Goal: Transaction & Acquisition: Purchase product/service

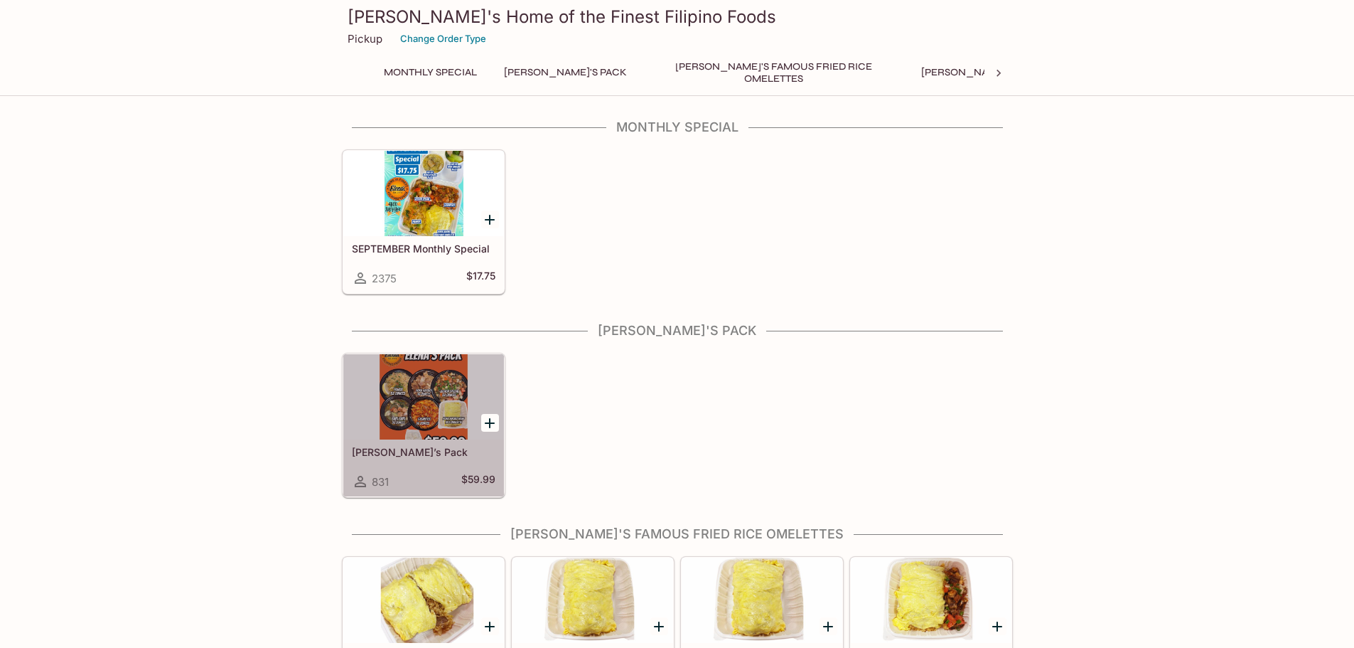
click at [434, 421] on div at bounding box center [423, 396] width 161 height 85
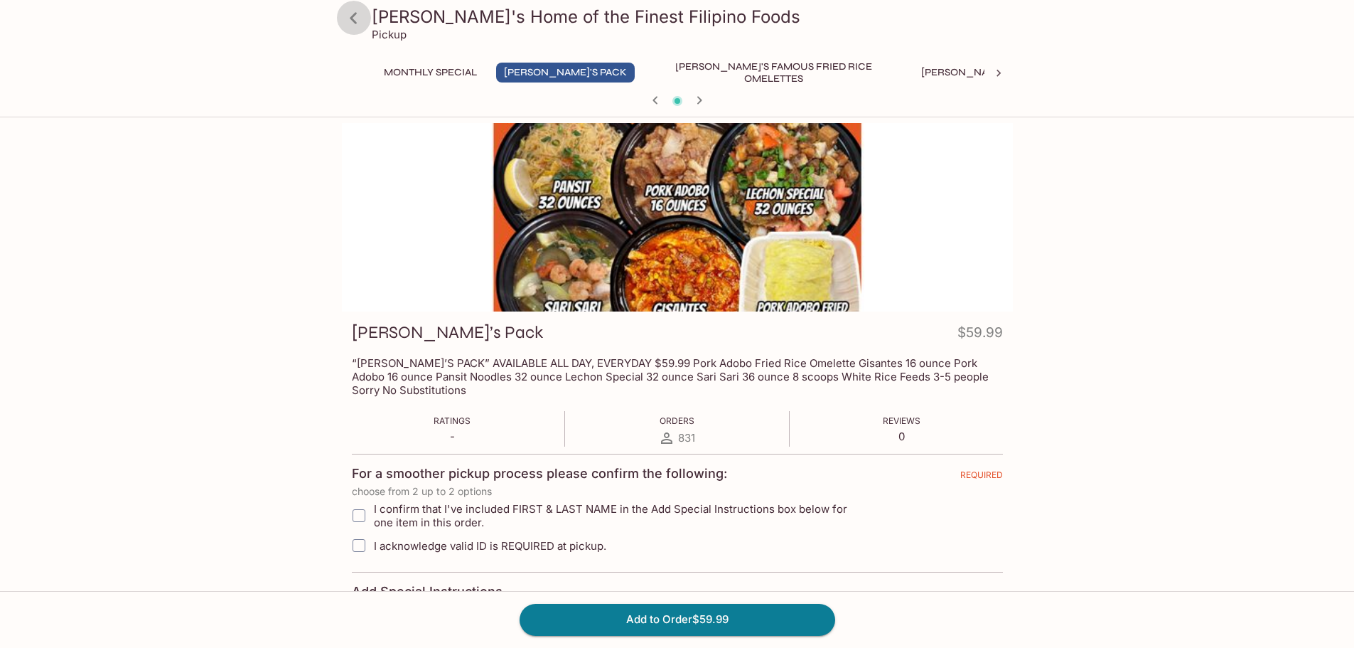
click at [359, 18] on icon at bounding box center [353, 18] width 25 height 25
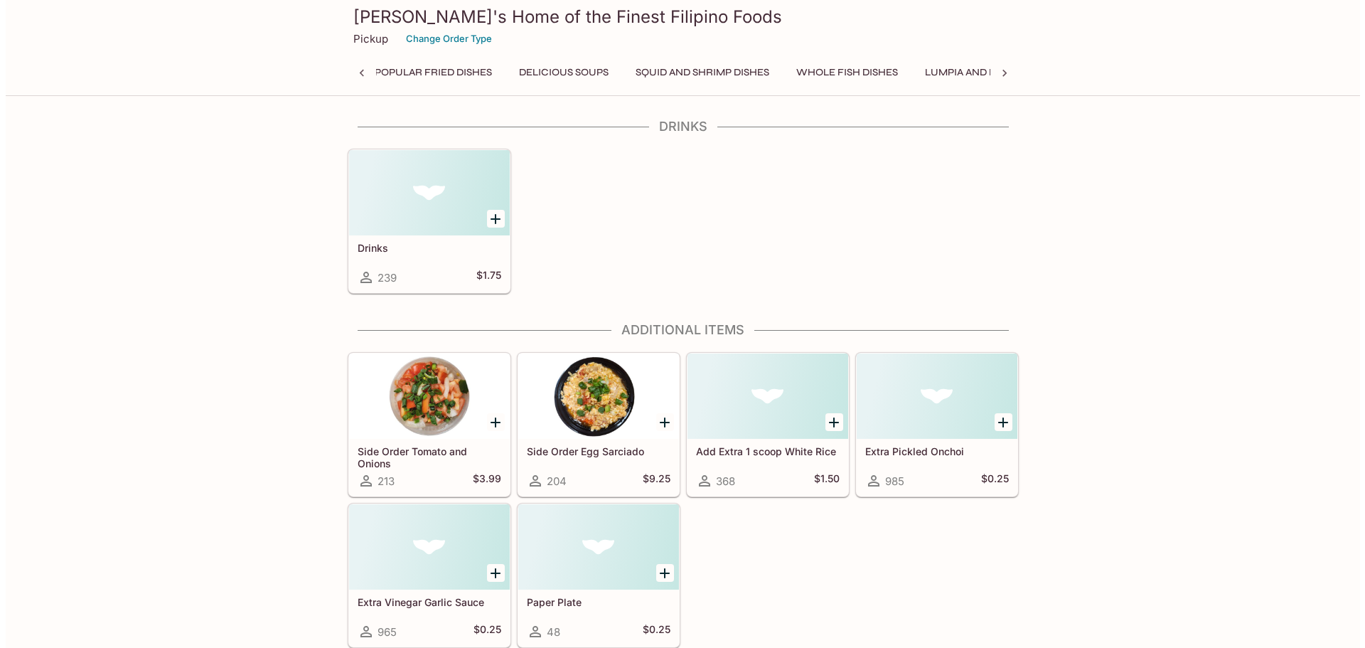
scroll to position [0, 958]
click at [355, 45] on p "Pickup" at bounding box center [365, 39] width 35 height 14
click at [424, 40] on button "Change Order Type" at bounding box center [443, 39] width 99 height 22
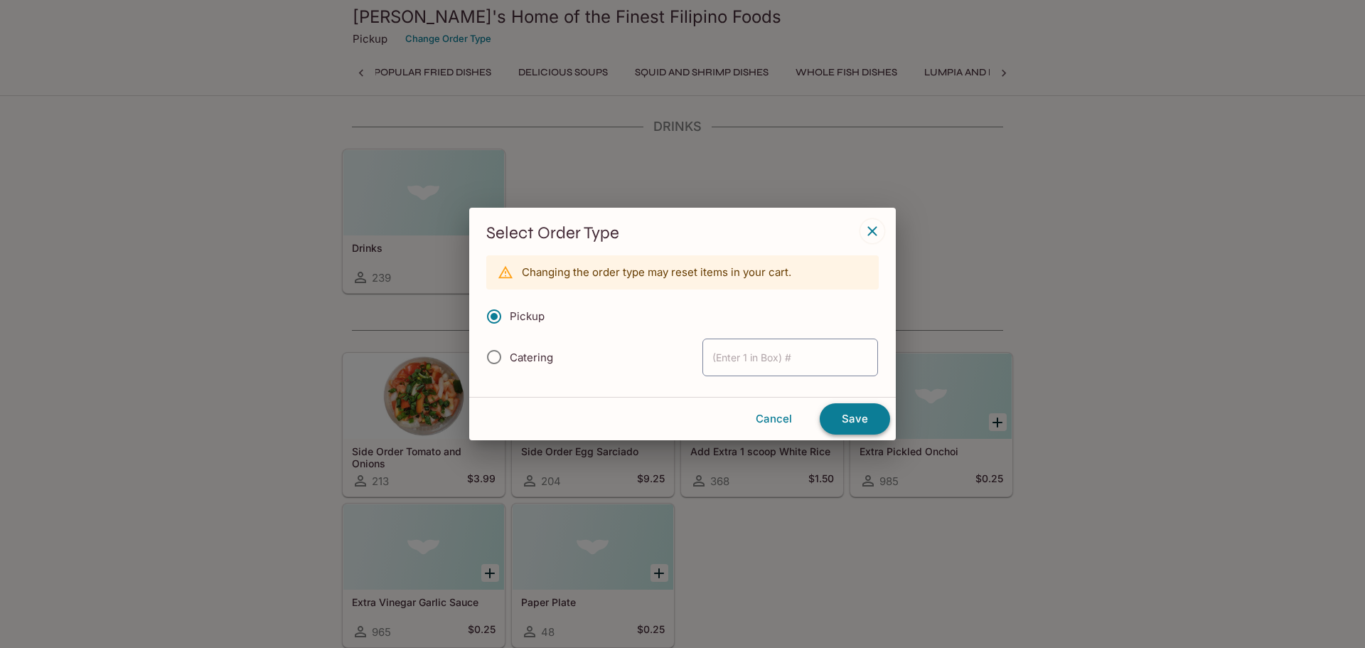
click at [850, 417] on button "Save" at bounding box center [855, 418] width 70 height 31
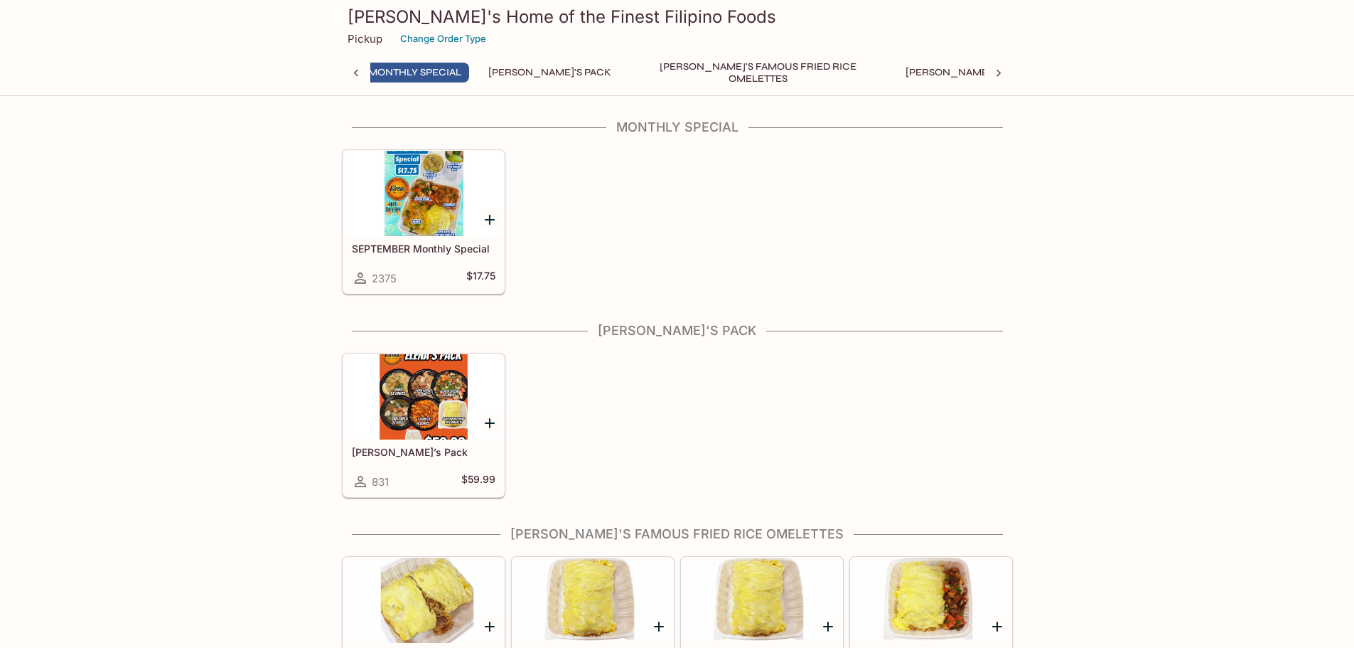
scroll to position [0, 6]
click at [413, 41] on button "Change Order Type" at bounding box center [443, 39] width 99 height 22
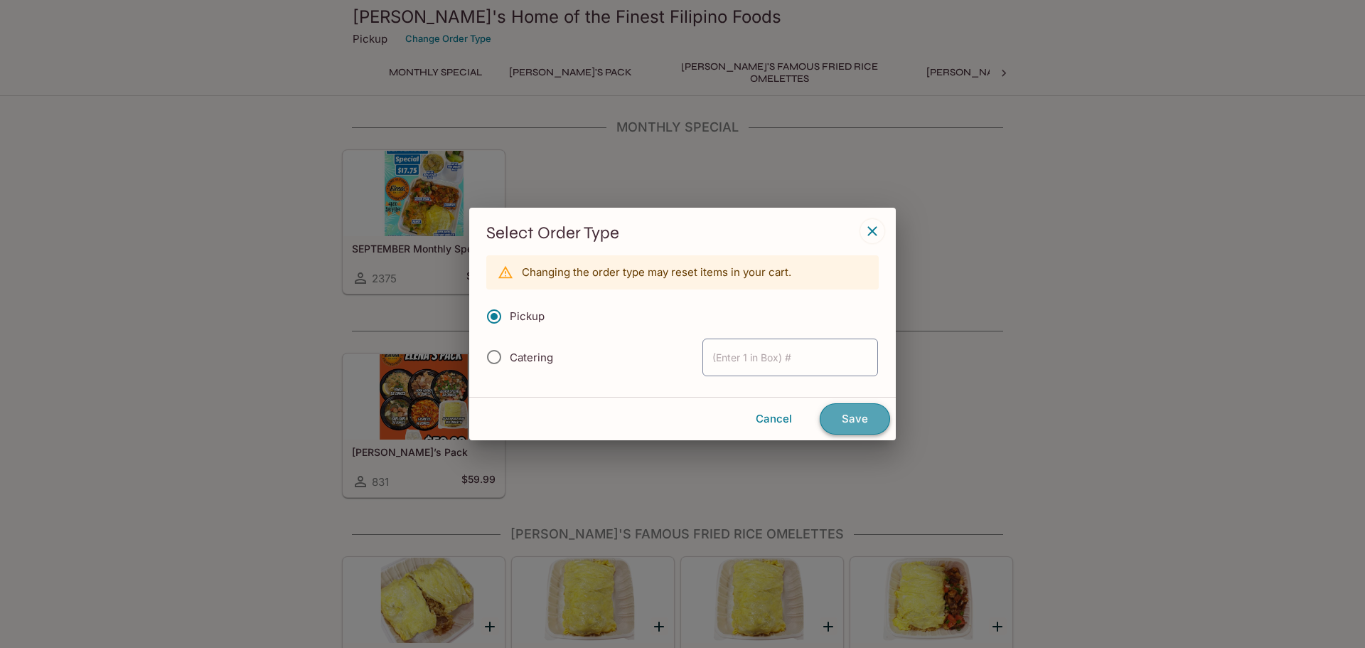
click at [845, 418] on button "Save" at bounding box center [855, 418] width 70 height 31
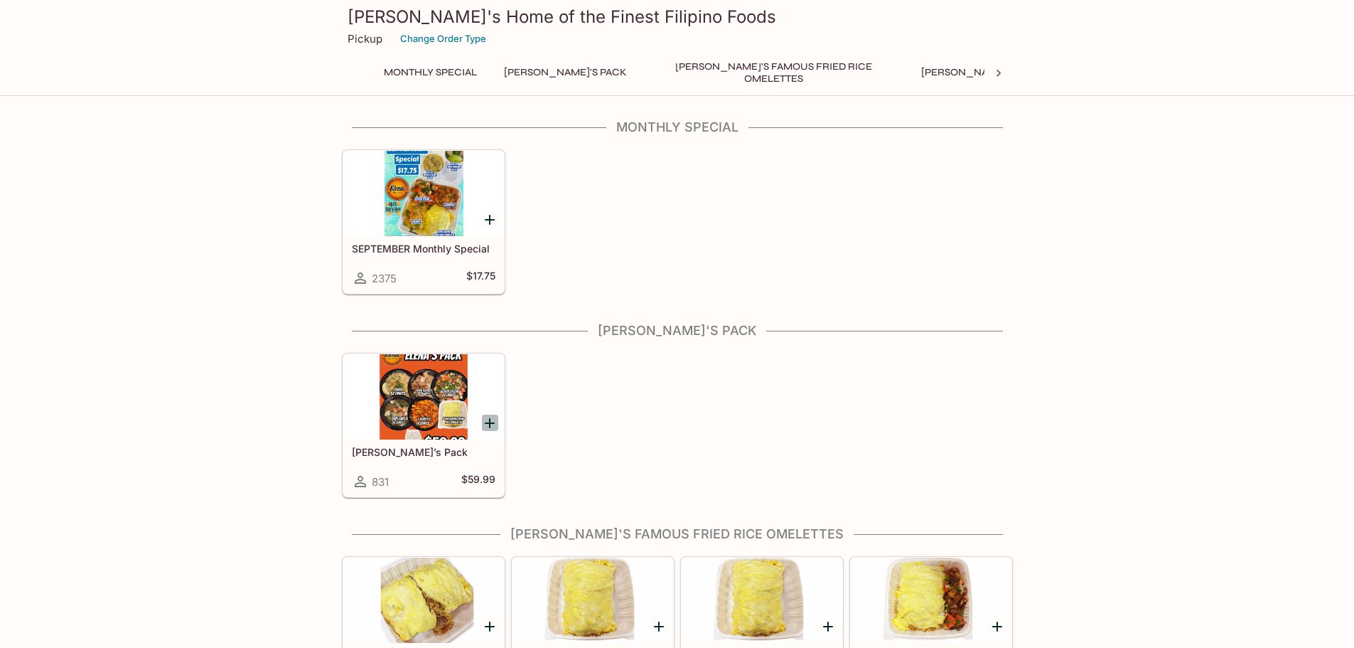
click at [486, 422] on icon "Add Elena’s Pack" at bounding box center [489, 422] width 17 height 17
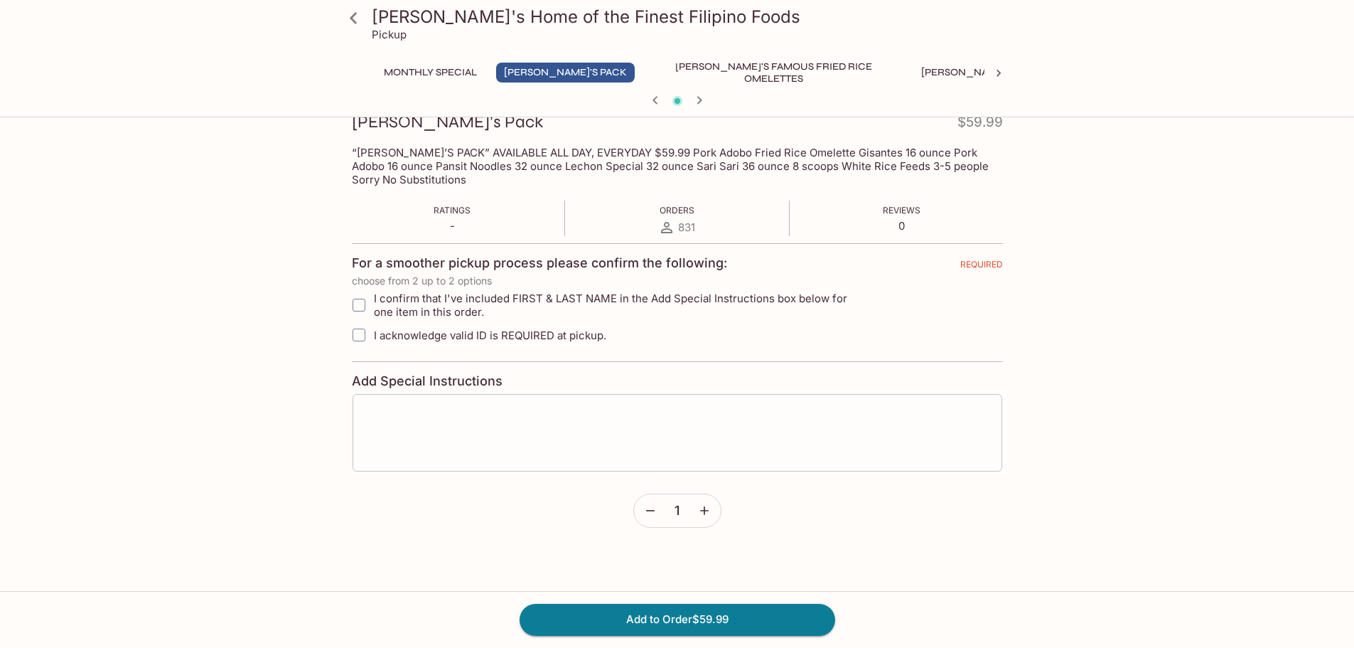
scroll to position [213, 0]
click at [356, 297] on input "I confirm that I've included FIRST & LAST NAME in the Add Special Instructions …" at bounding box center [359, 302] width 28 height 28
checkbox input "true"
click at [360, 332] on input "I acknowledge valid ID is REQUIRED at pickup." at bounding box center [359, 332] width 28 height 28
checkbox input "true"
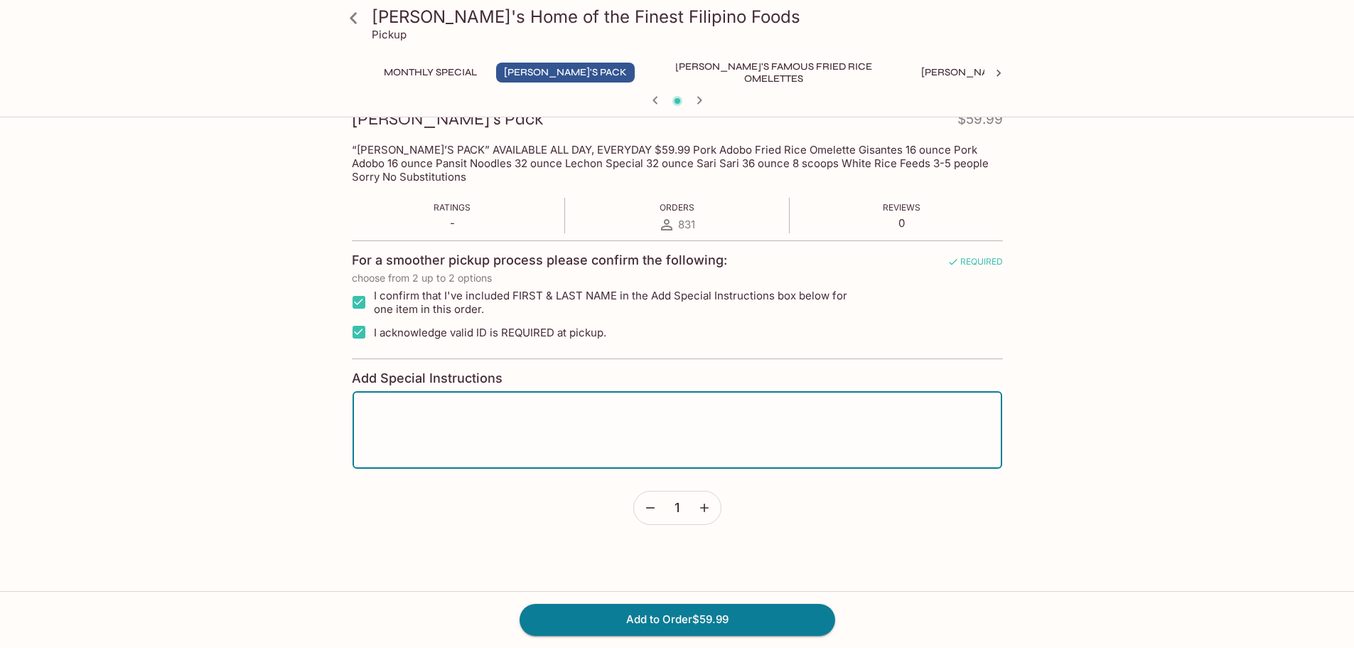
click at [412, 410] on textarea at bounding box center [678, 430] width 630 height 54
type textarea "[PERSON_NAME]"
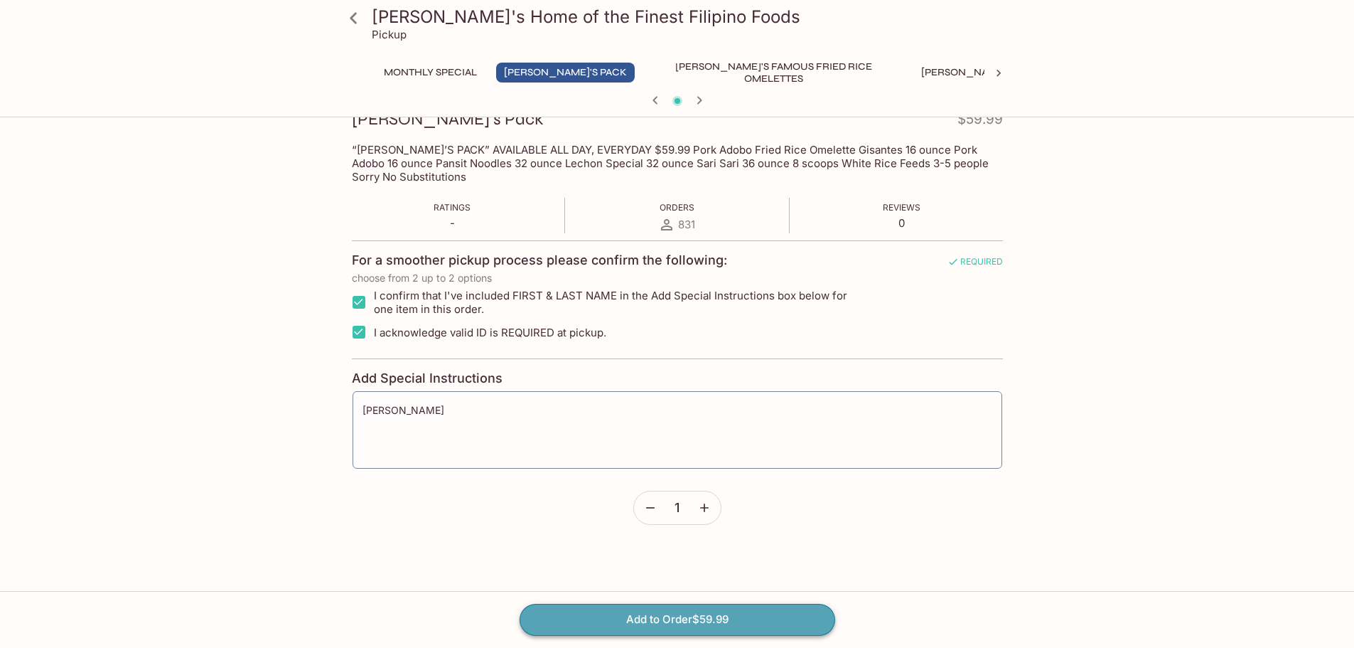
click at [596, 619] on button "Add to Order $59.99" at bounding box center [678, 619] width 316 height 31
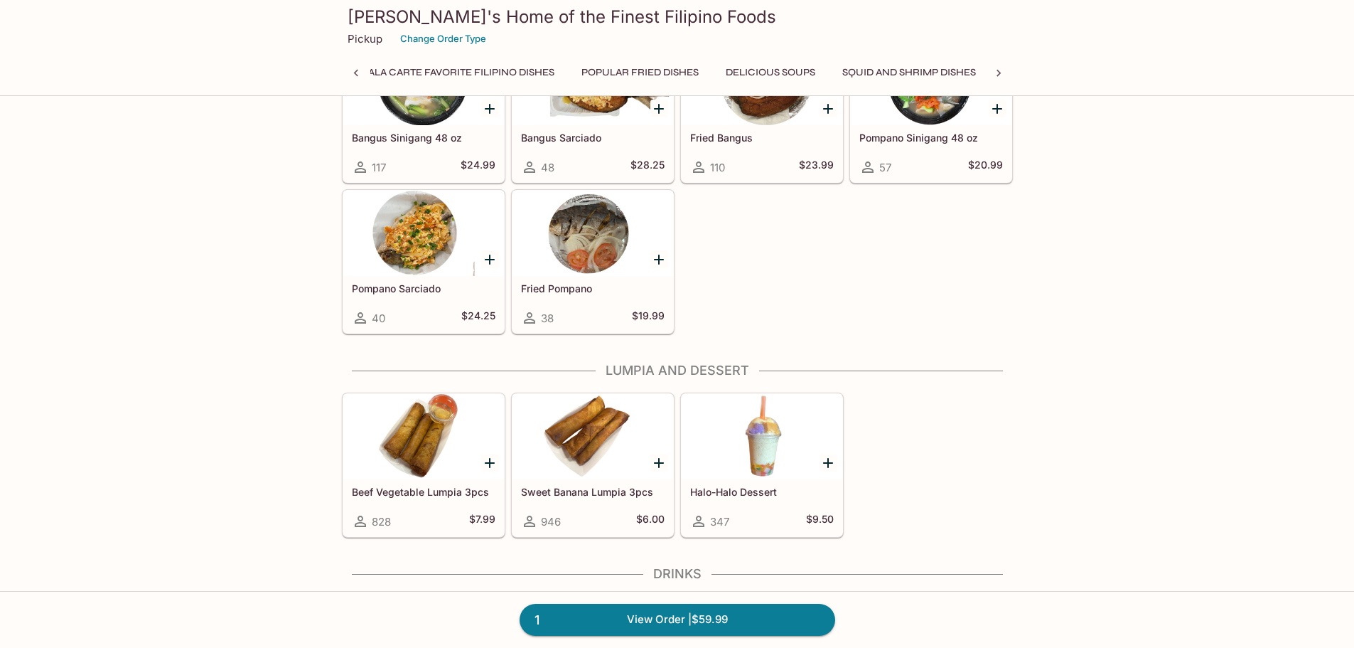
scroll to position [2346, 0]
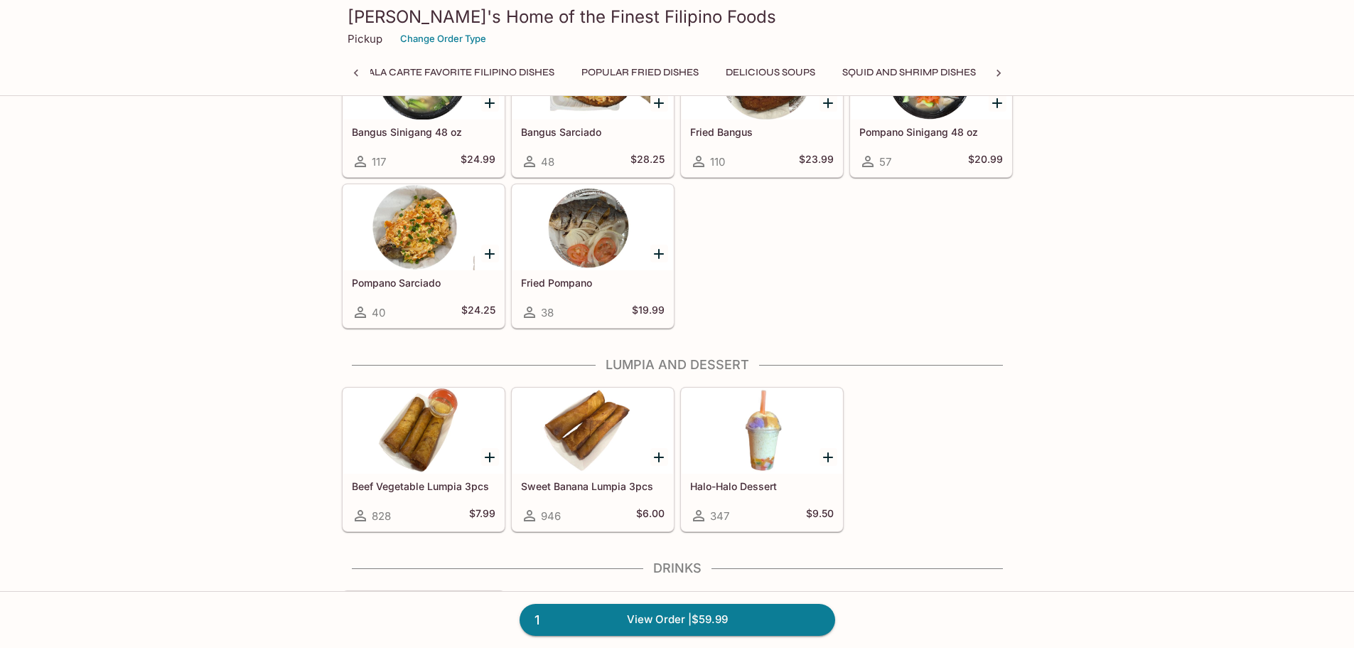
click at [491, 457] on icon "Add Beef Vegetable Lumpia 3pcs" at bounding box center [490, 457] width 10 height 10
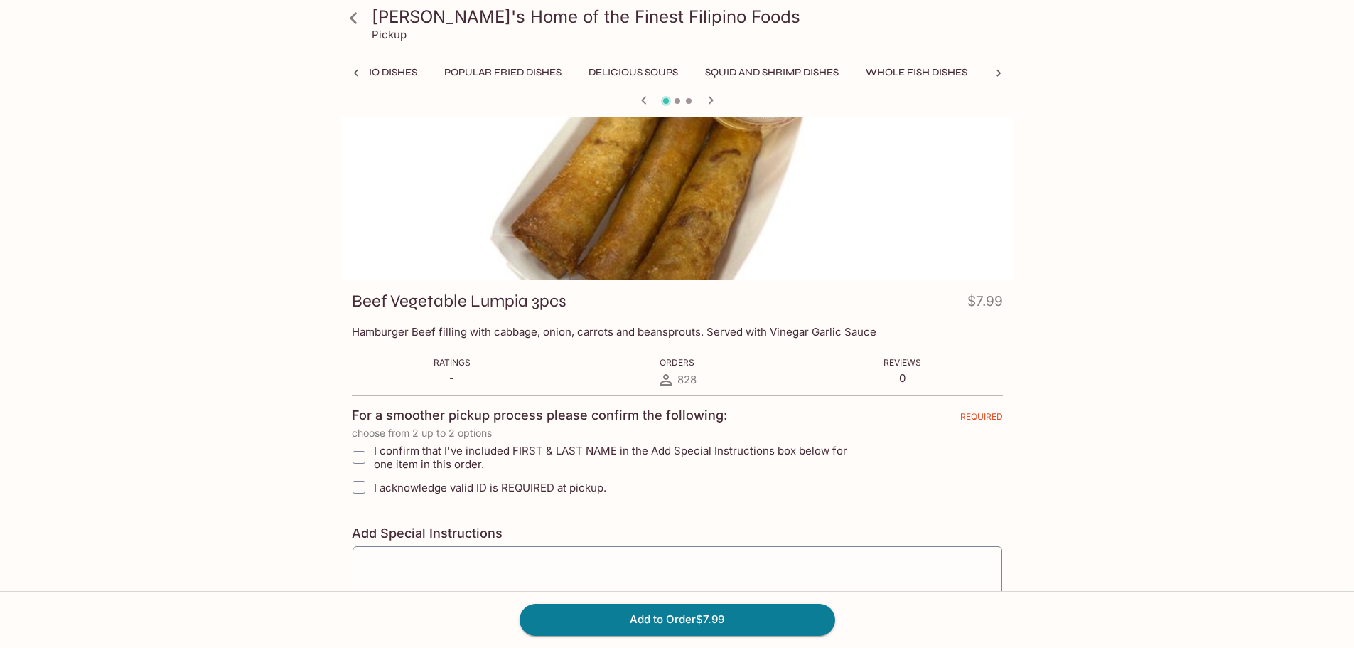
scroll to position [71, 0]
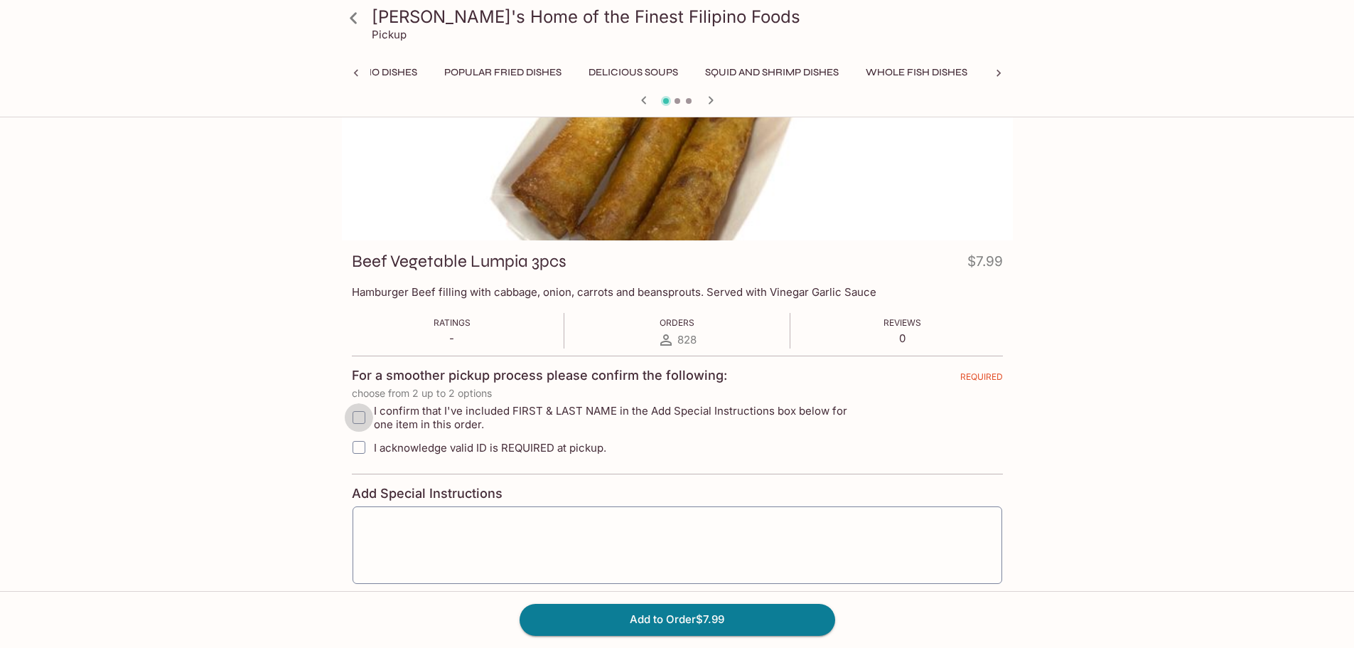
click at [360, 417] on input "I confirm that I've included FIRST & LAST NAME in the Add Special Instructions …" at bounding box center [359, 417] width 28 height 28
checkbox input "true"
click at [363, 450] on input "I acknowledge valid ID is REQUIRED at pickup." at bounding box center [359, 447] width 28 height 28
checkbox input "true"
click at [424, 542] on textarea at bounding box center [678, 545] width 630 height 54
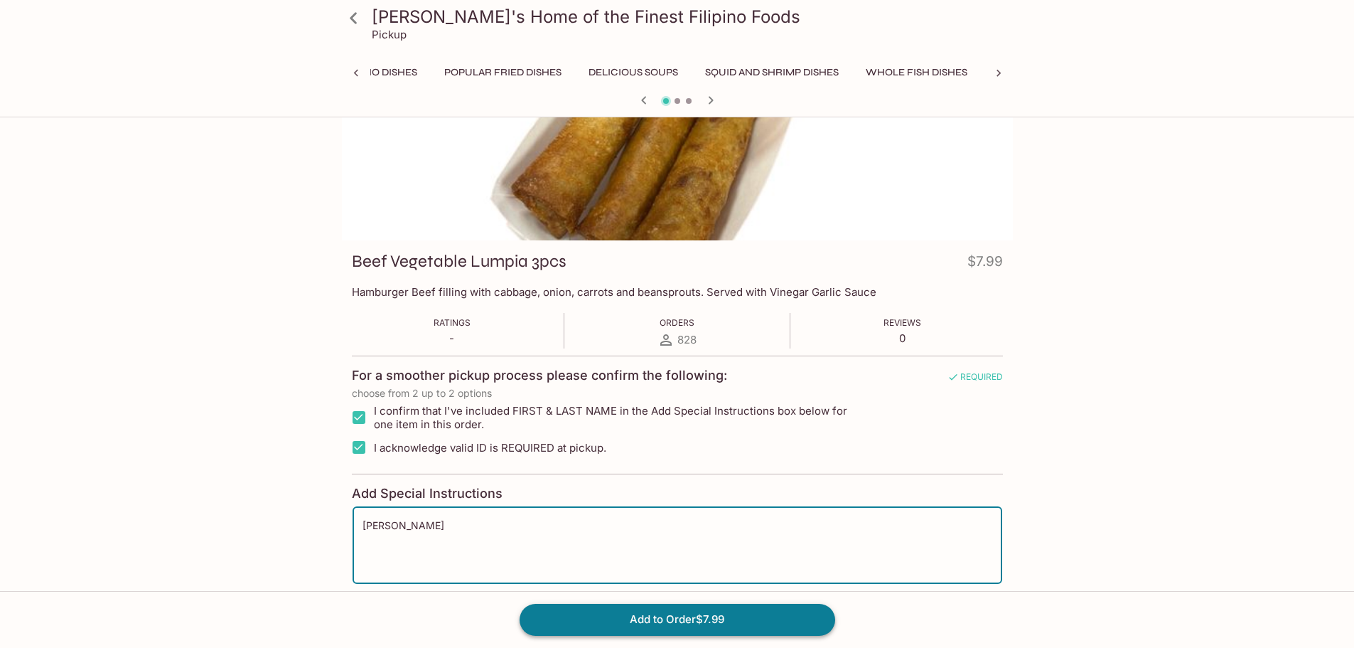
type textarea "[PERSON_NAME]"
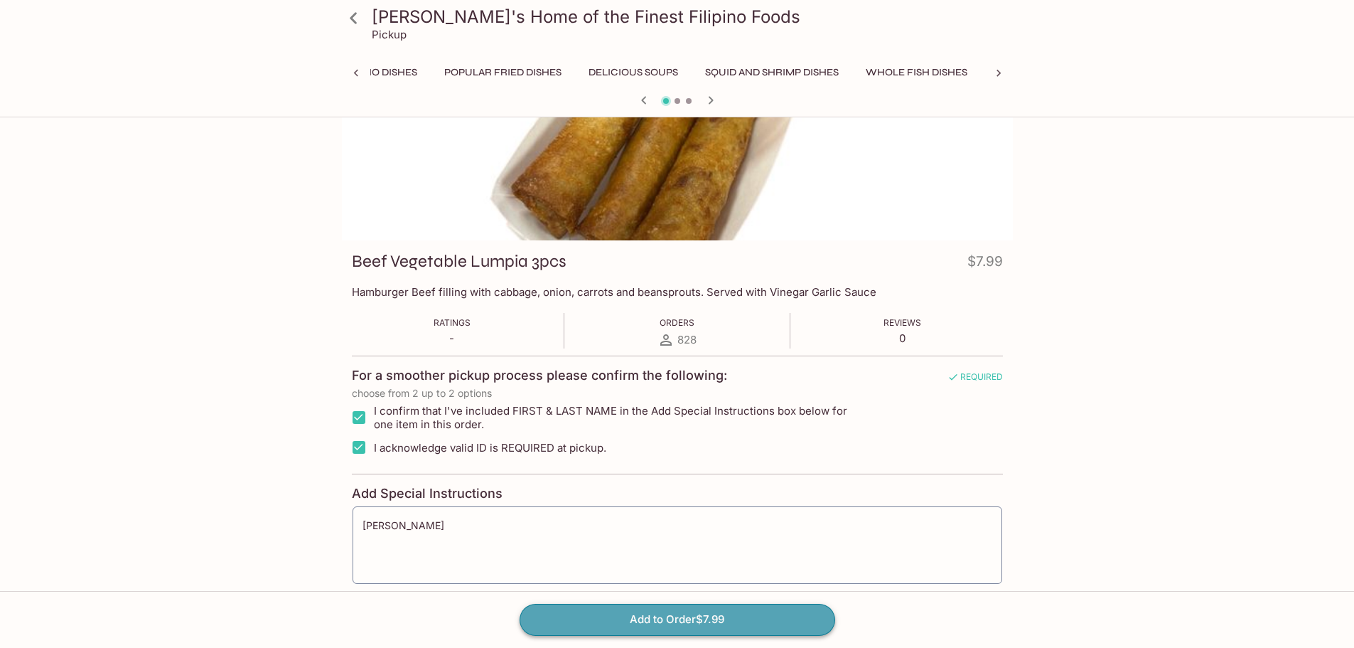
click at [579, 617] on button "Add to Order $7.99" at bounding box center [678, 619] width 316 height 31
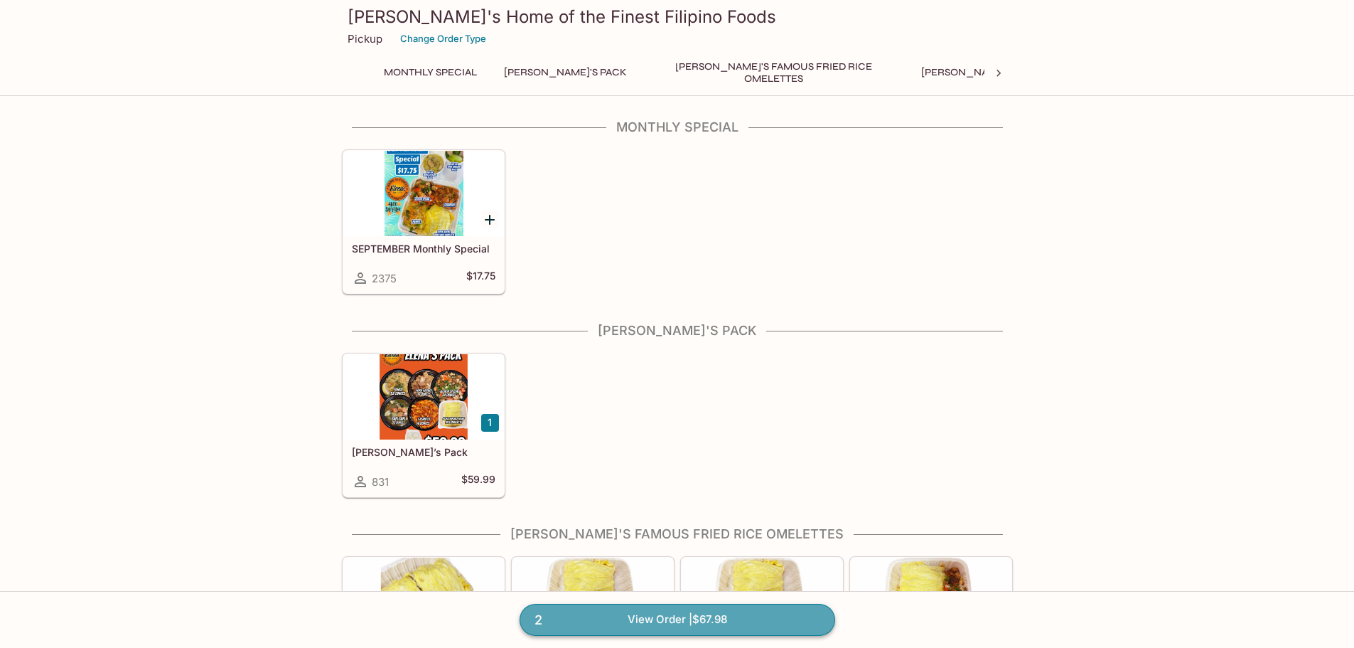
click at [659, 625] on link "2 View Order | $67.98" at bounding box center [678, 619] width 316 height 31
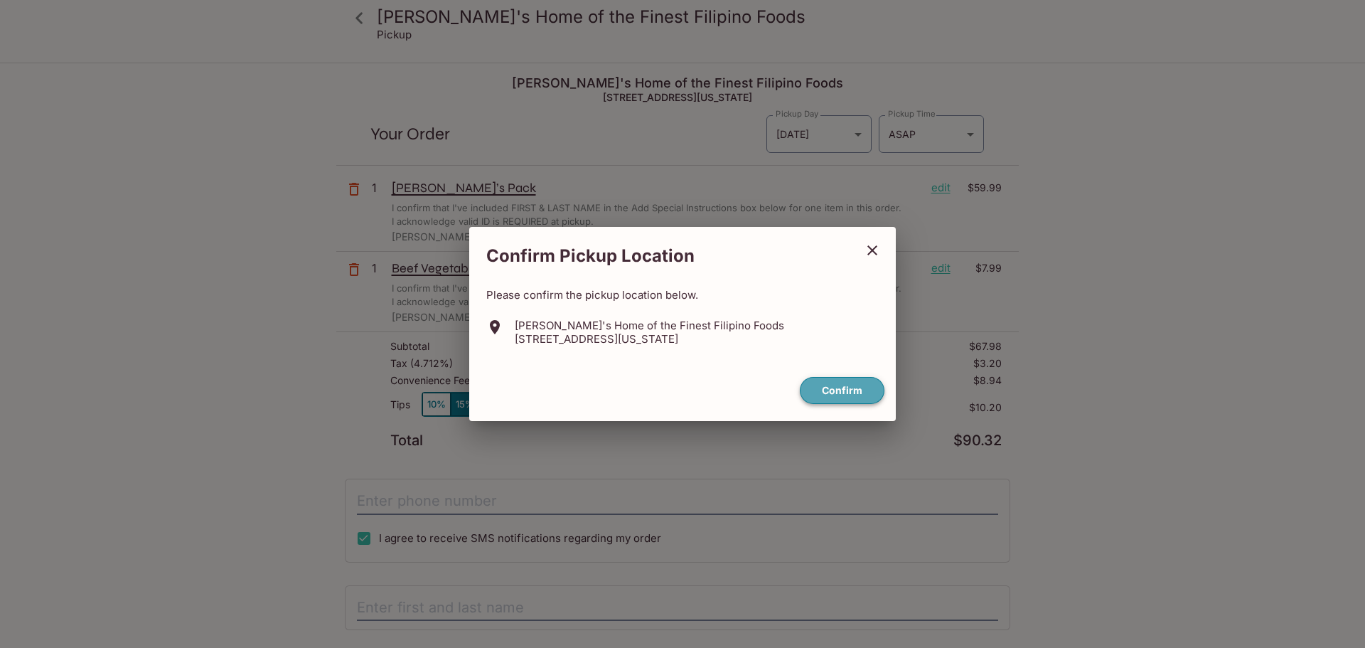
click at [822, 396] on button "Confirm" at bounding box center [842, 391] width 85 height 28
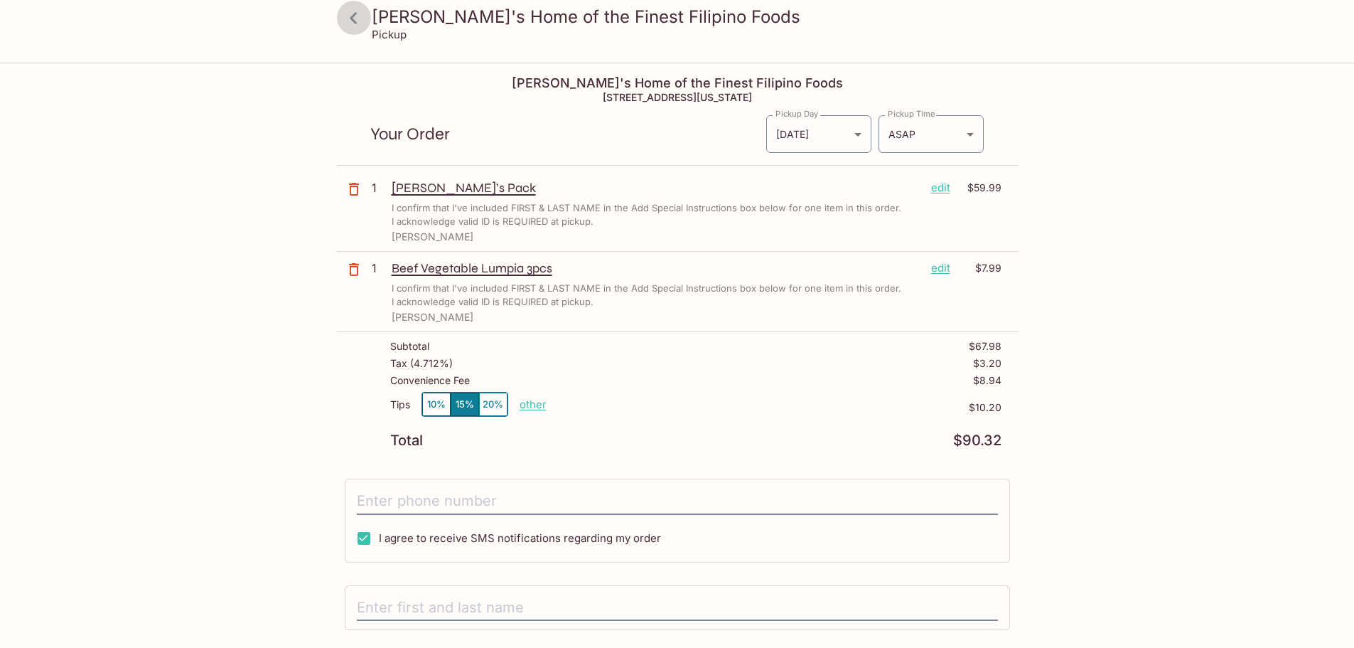
click at [353, 14] on icon at bounding box center [353, 17] width 7 height 11
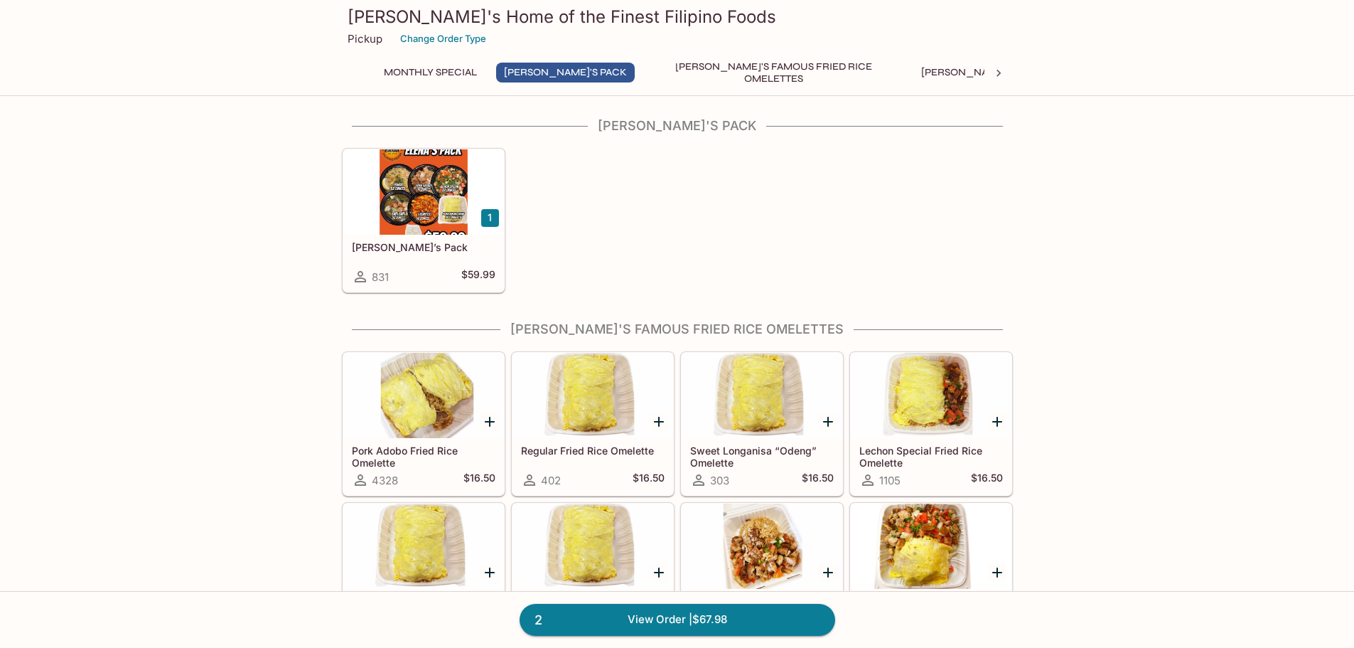
scroll to position [213, 0]
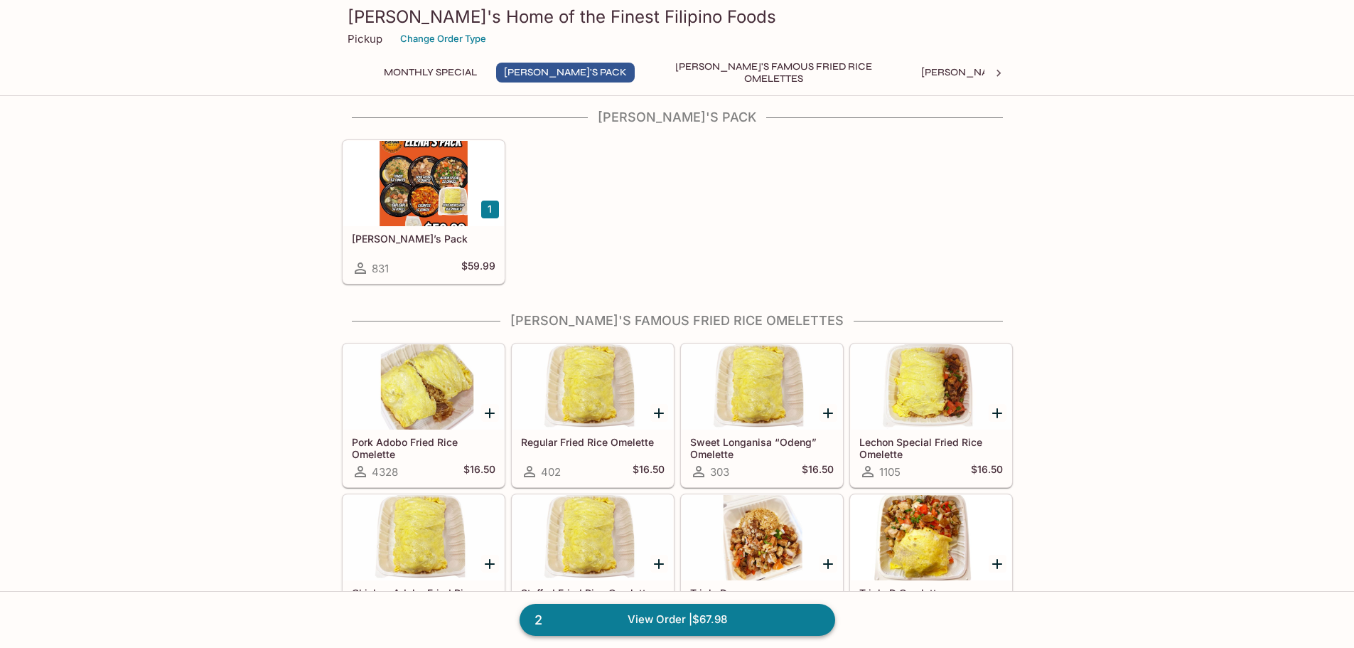
click at [656, 625] on link "2 View Order | $67.98" at bounding box center [678, 619] width 316 height 31
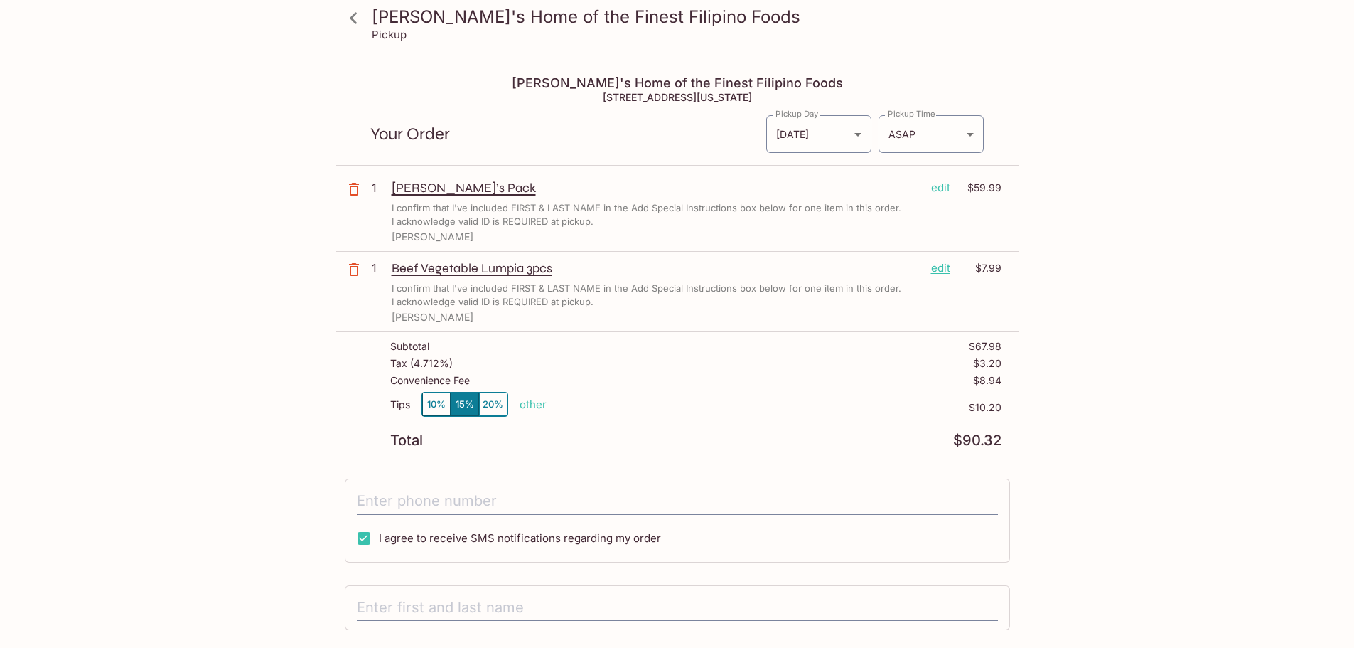
click at [946, 188] on p "edit" at bounding box center [940, 188] width 19 height 16
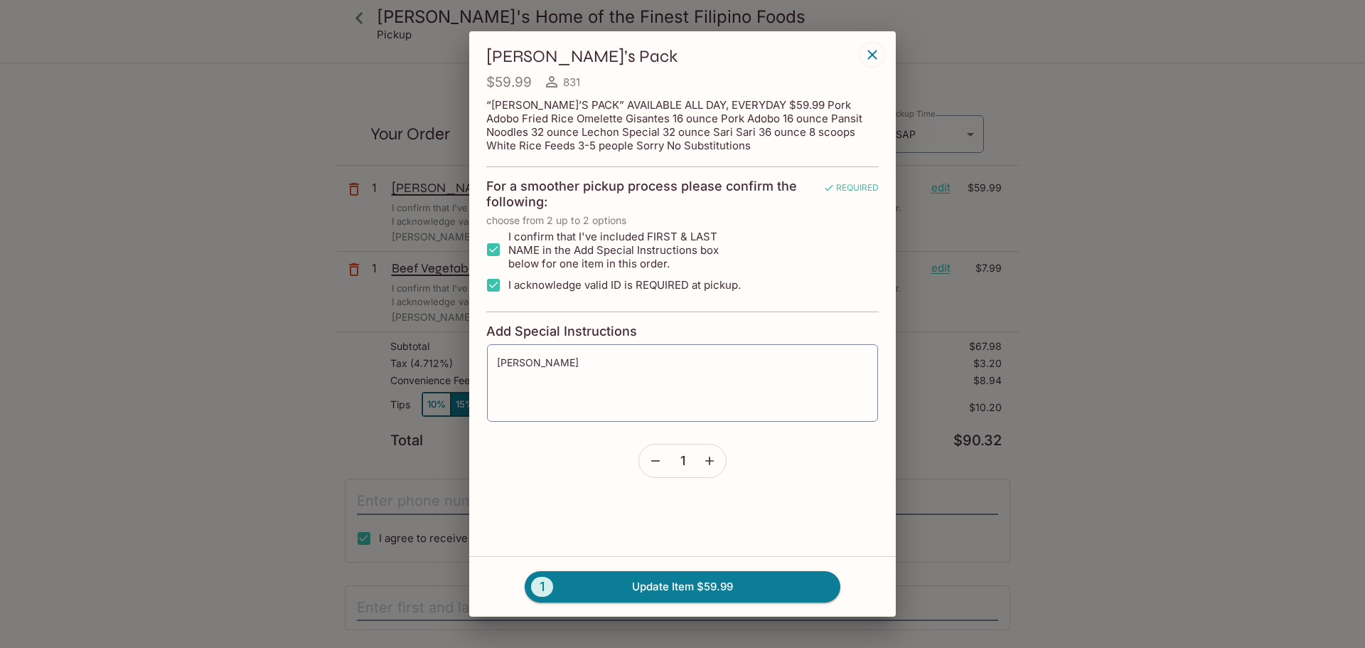
click at [658, 454] on icon "button" at bounding box center [655, 461] width 14 height 14
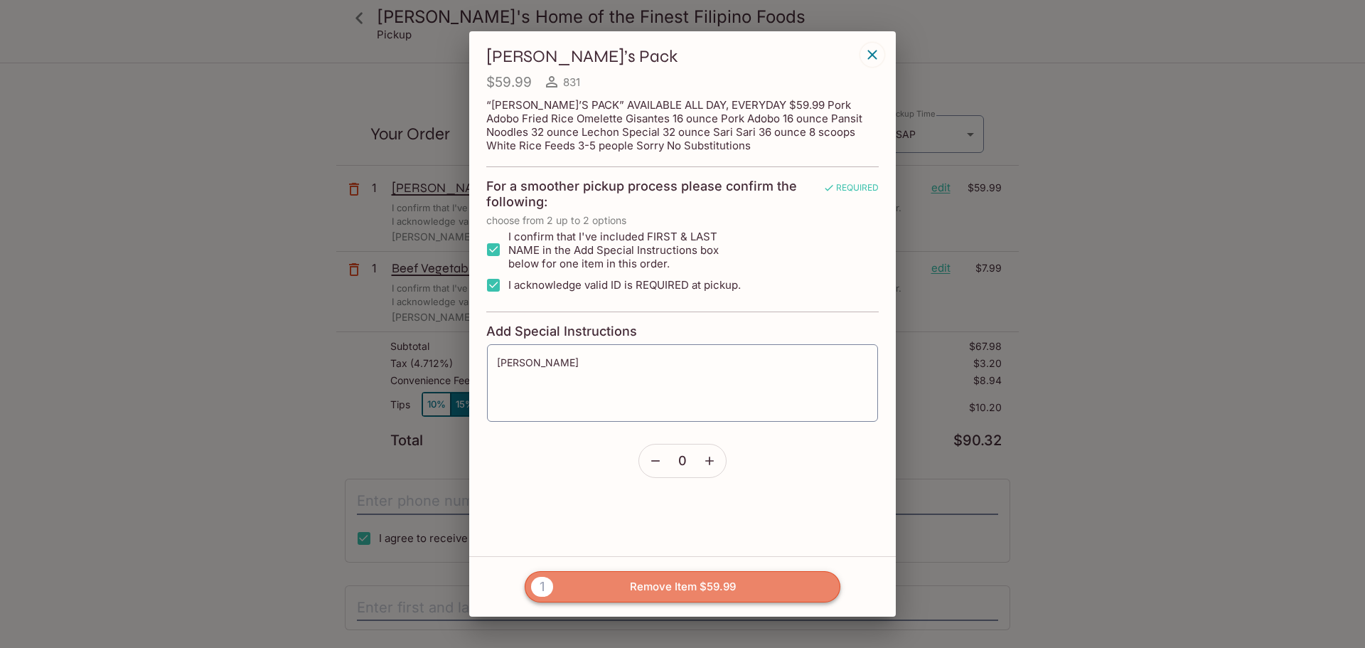
click at [702, 589] on button "1 Remove Item $59.99" at bounding box center [683, 586] width 316 height 31
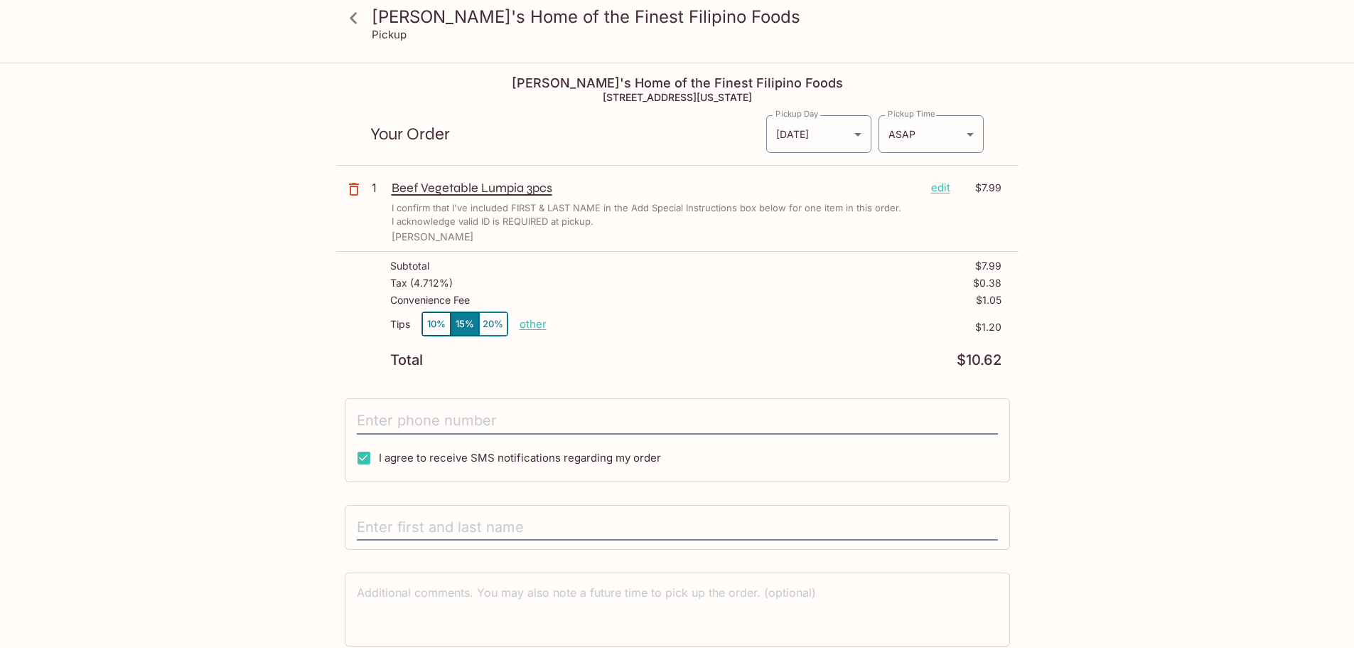
click at [935, 183] on p "edit" at bounding box center [940, 188] width 19 height 16
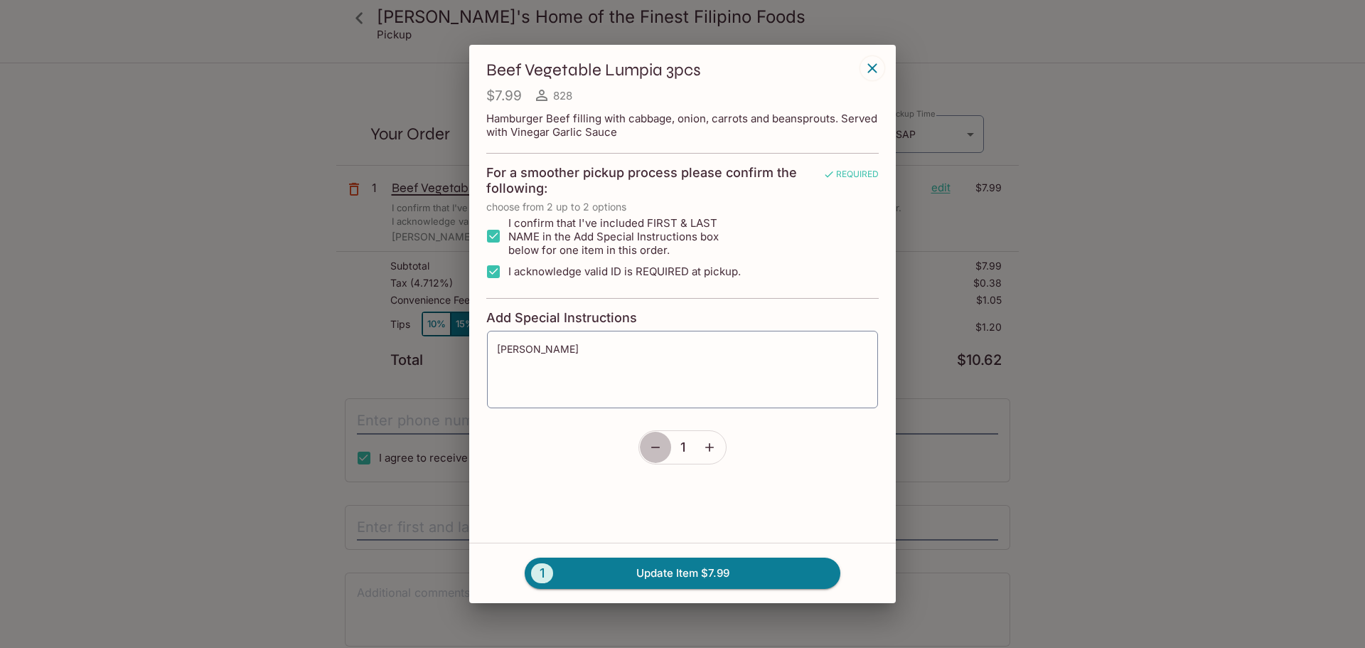
click at [653, 447] on icon "button" at bounding box center [655, 446] width 9 height 1
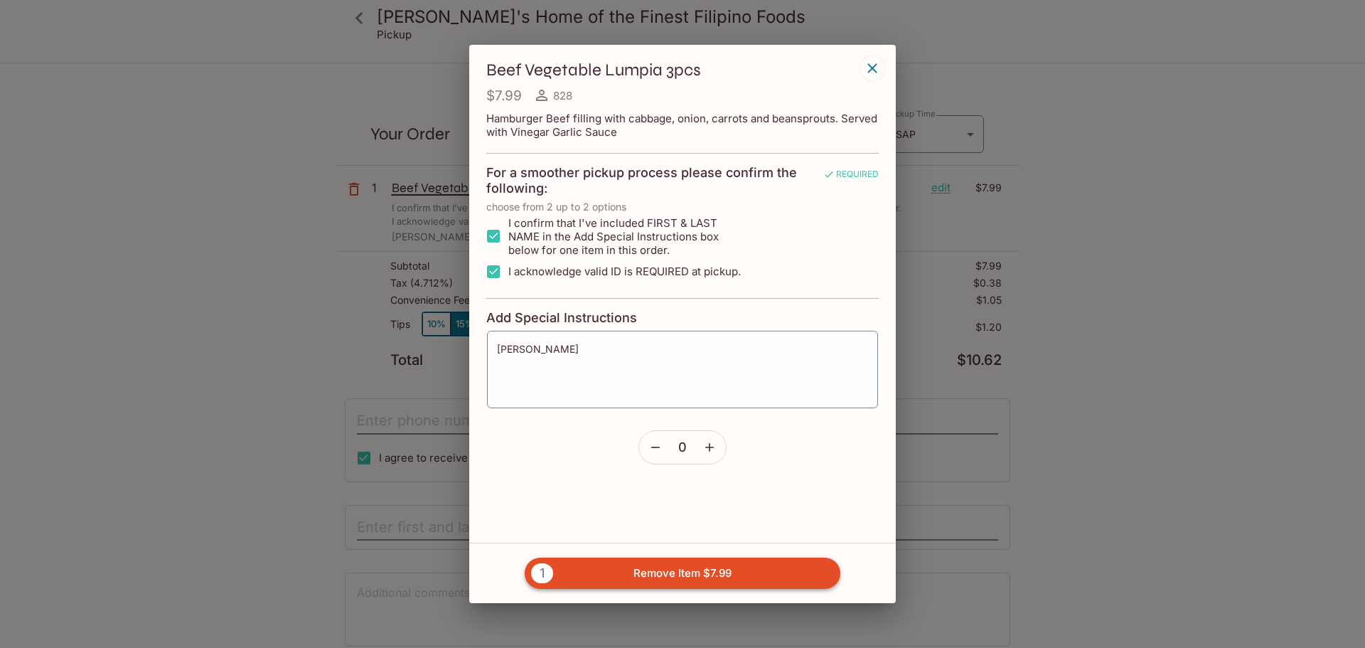
click at [577, 572] on button "1 Remove Item $7.99" at bounding box center [683, 572] width 316 height 31
